Goal: Ask a question

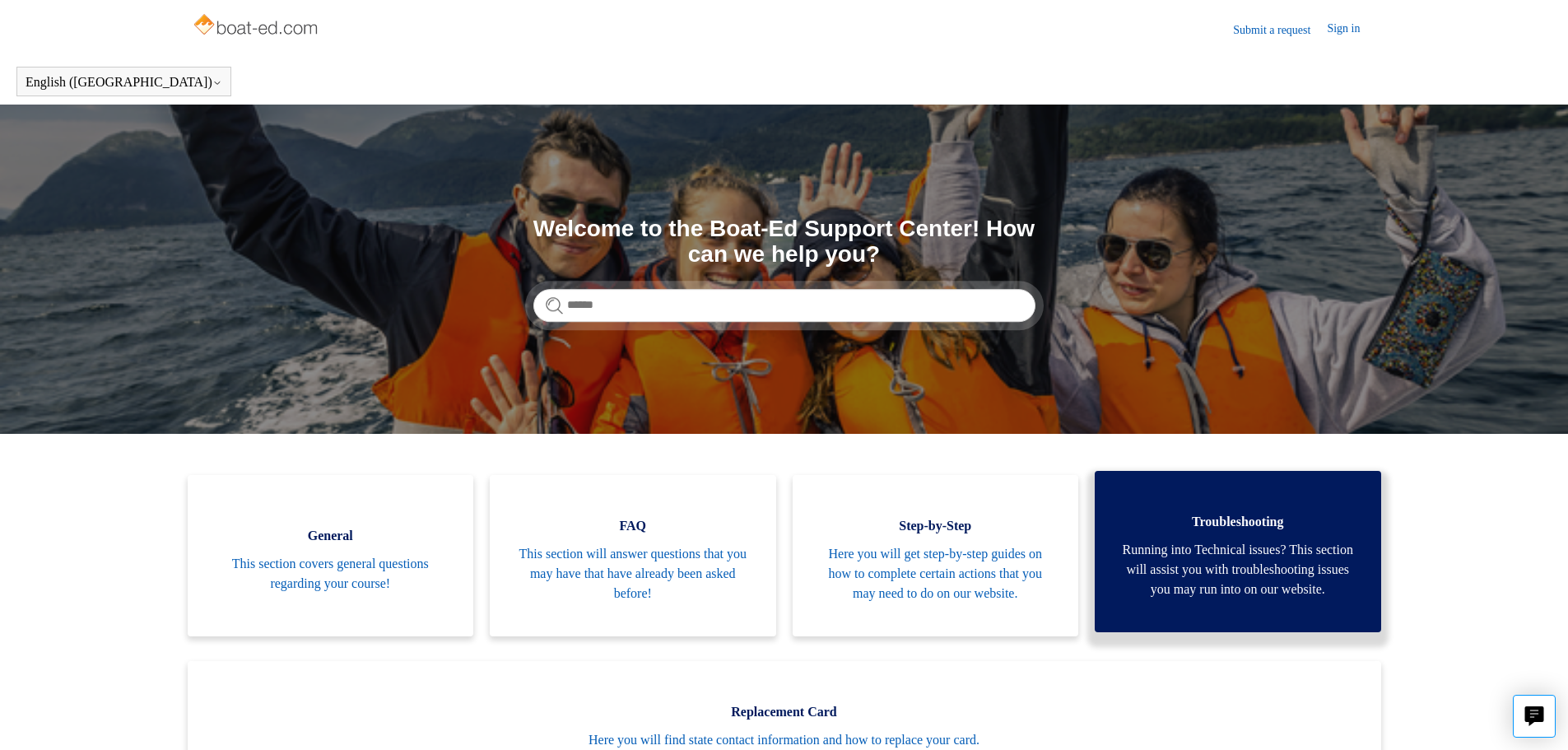
click at [1291, 538] on link "Troubleshooting Running into Technical issues? This section will assist you wit…" at bounding box center [1237, 551] width 286 height 161
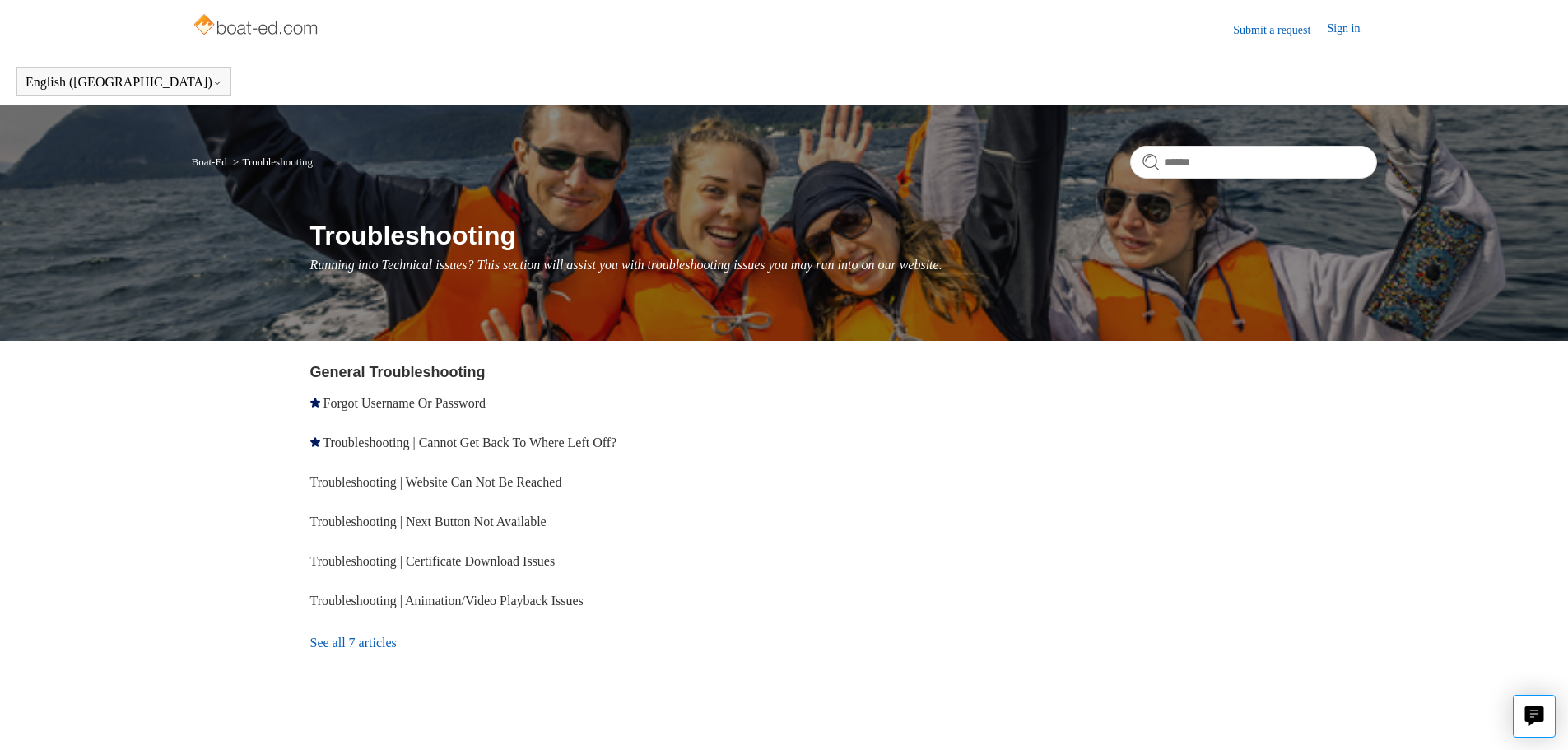
click at [380, 644] on link "See all 7 articles" at bounding box center [550, 643] width 480 height 44
click at [1264, 27] on link "Submit a request" at bounding box center [1280, 31] width 94 height 18
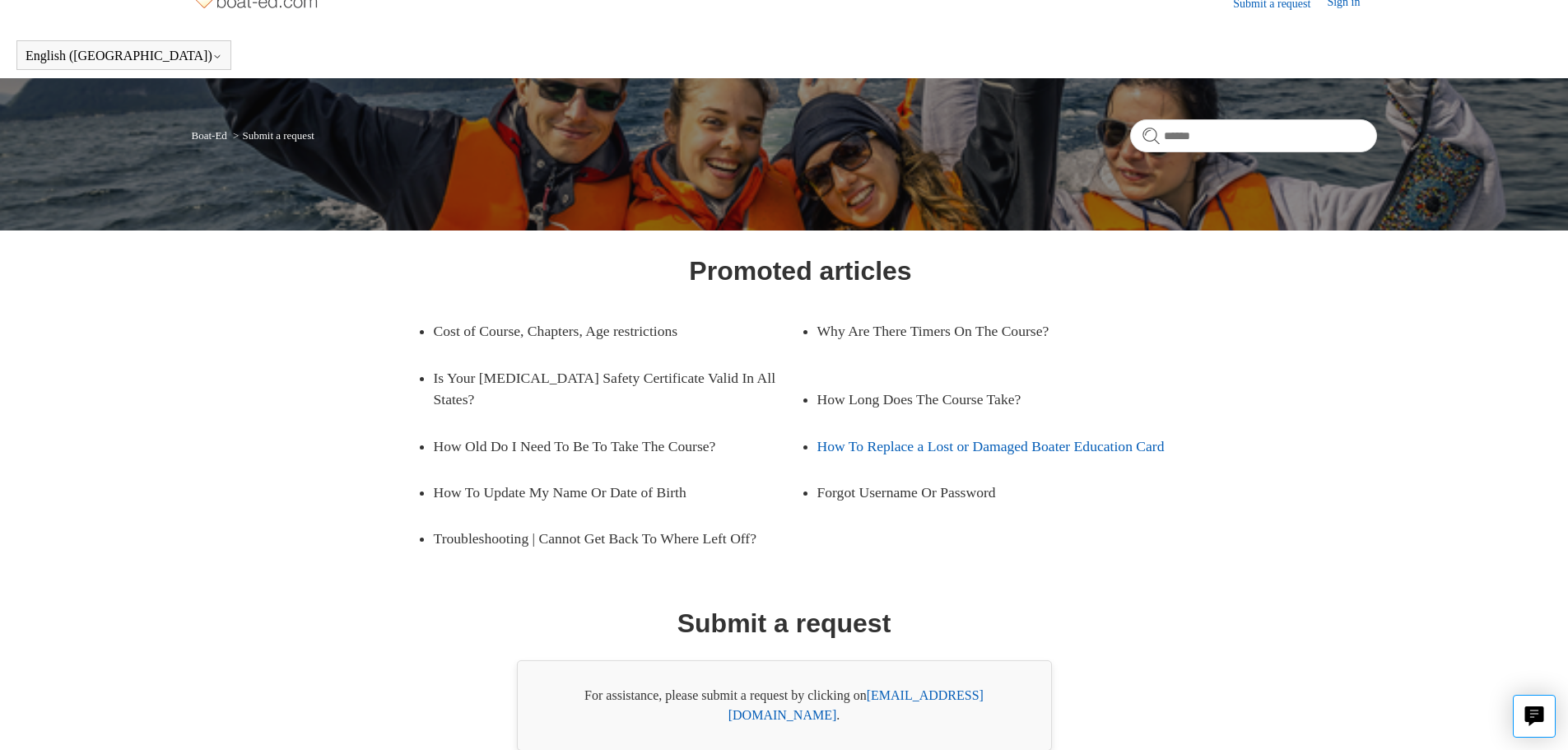
scroll to position [94, 0]
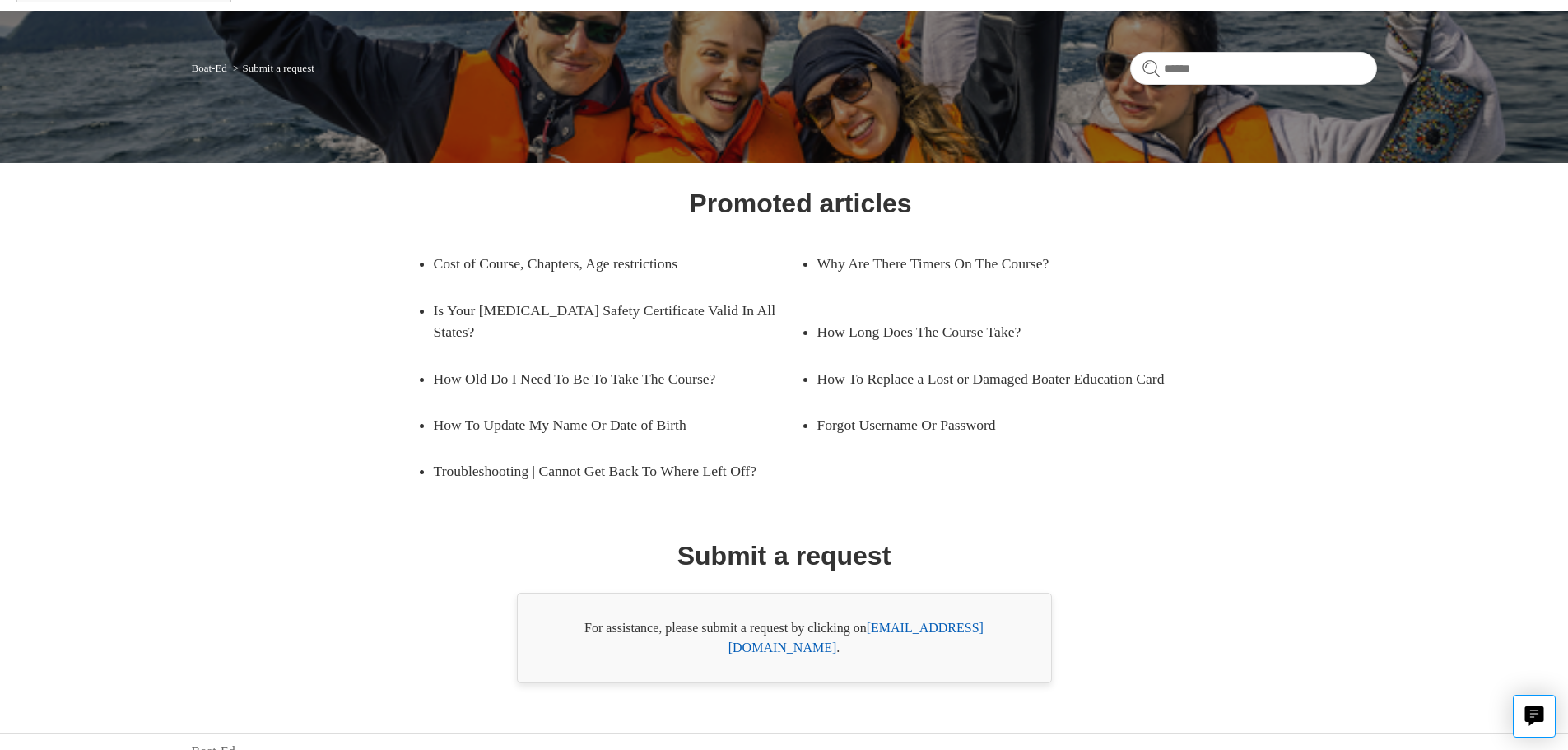
click at [935, 627] on link "support@boat-ed.com" at bounding box center [855, 638] width 255 height 33
click at [938, 626] on link "support@boat-ed.com" at bounding box center [855, 638] width 255 height 33
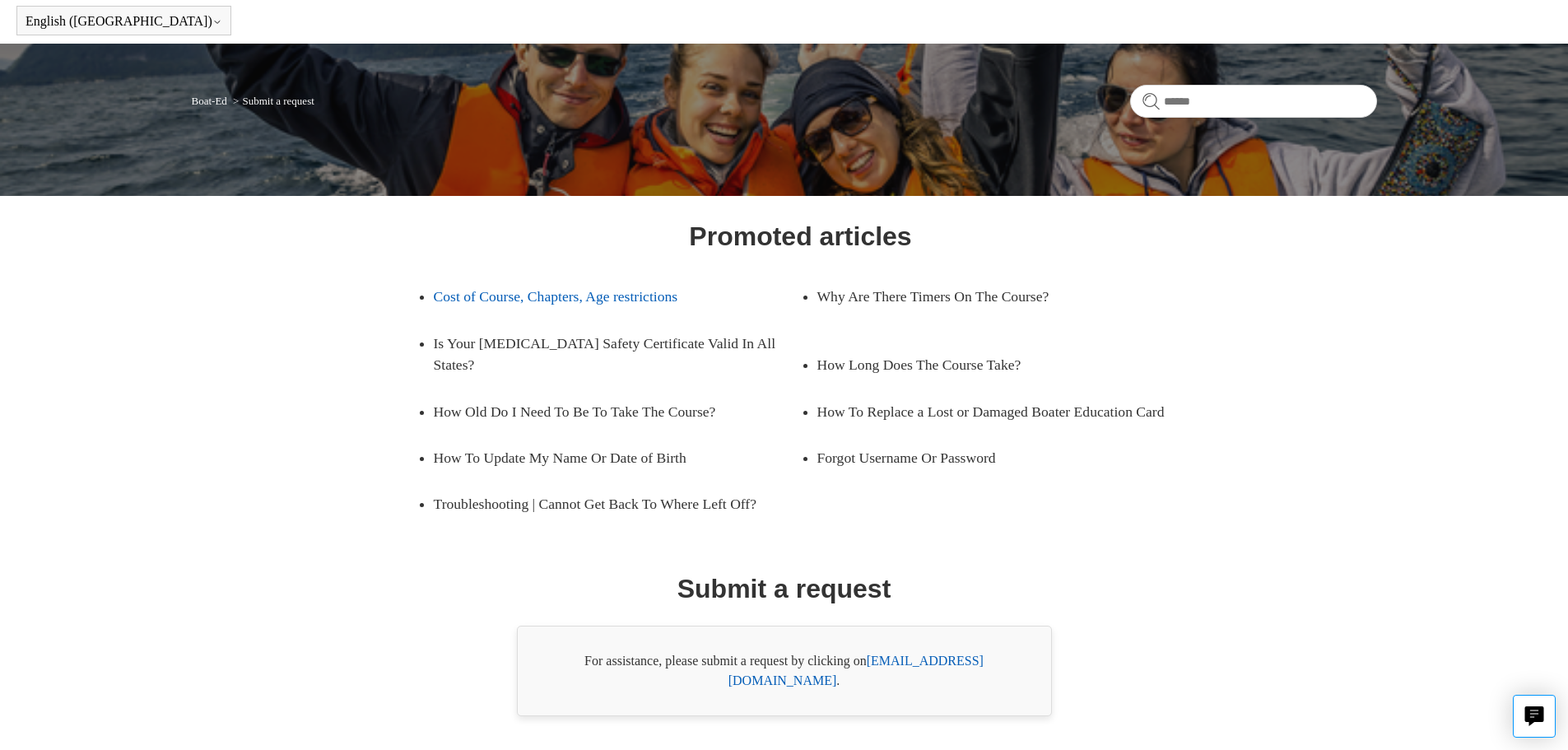
scroll to position [0, 0]
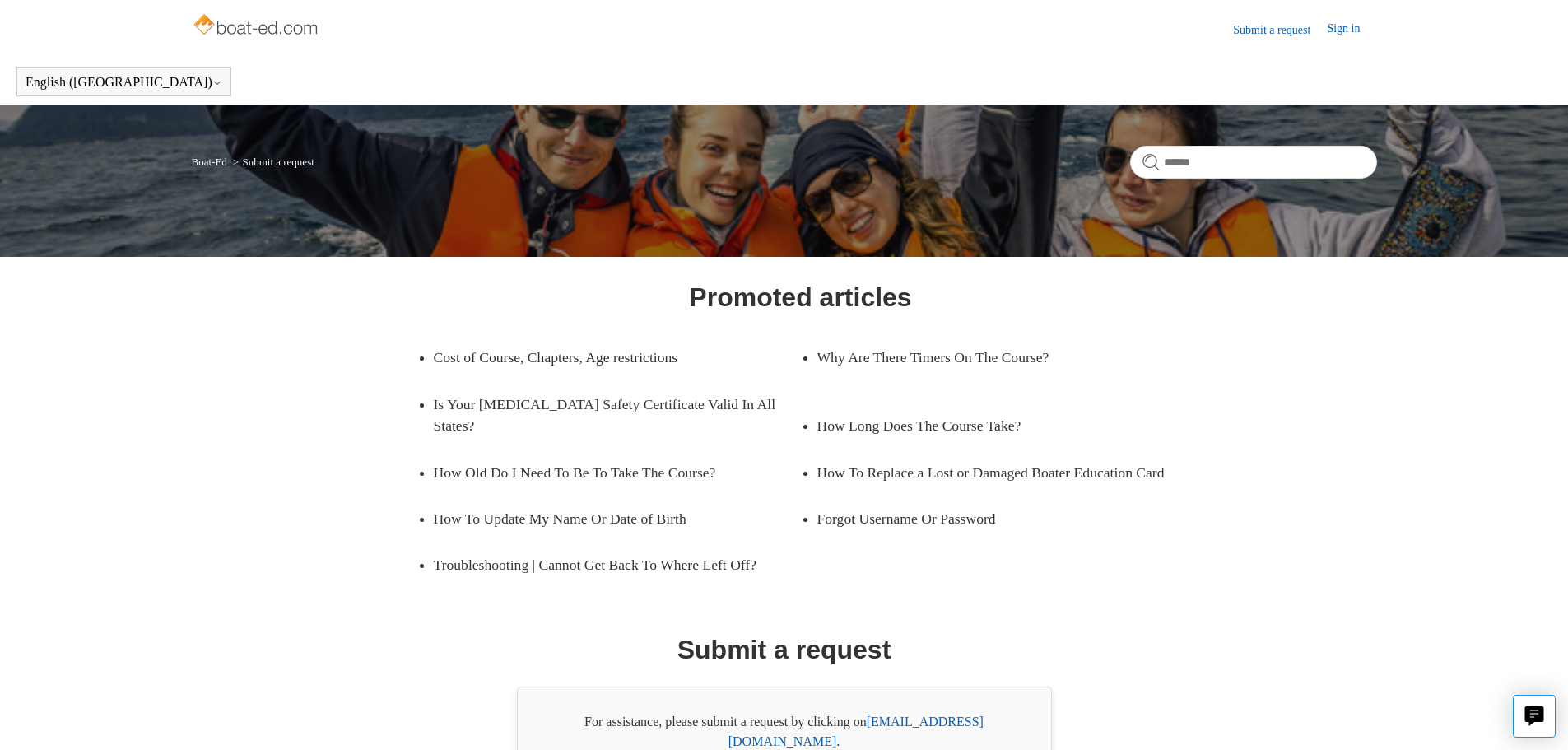
click at [1357, 36] on link "Sign in" at bounding box center [1351, 30] width 49 height 20
